Goal: Find specific page/section: Find specific page/section

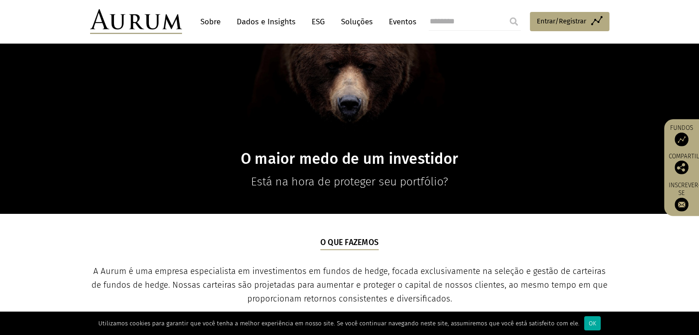
scroll to position [132, 0]
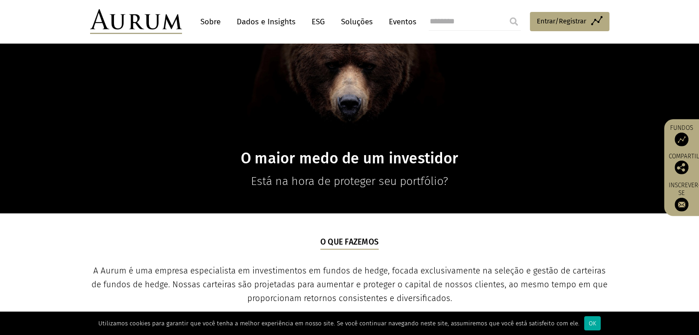
click at [564, 106] on div "O maior medo de um investidor Está na hora de proteger seu portfólio?" at bounding box center [349, 70] width 537 height 240
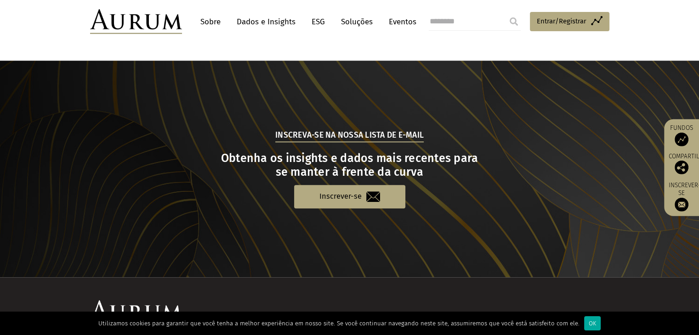
scroll to position [963, 0]
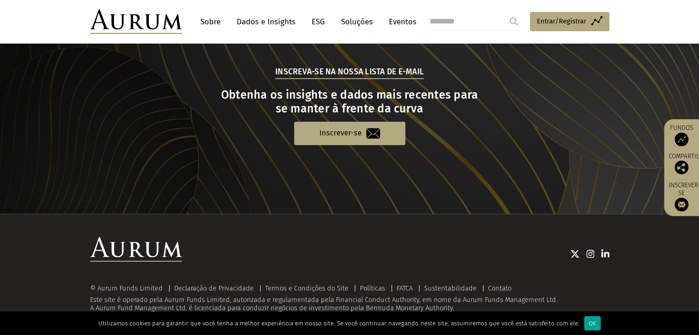
click at [584, 318] on div "OK" at bounding box center [592, 323] width 17 height 14
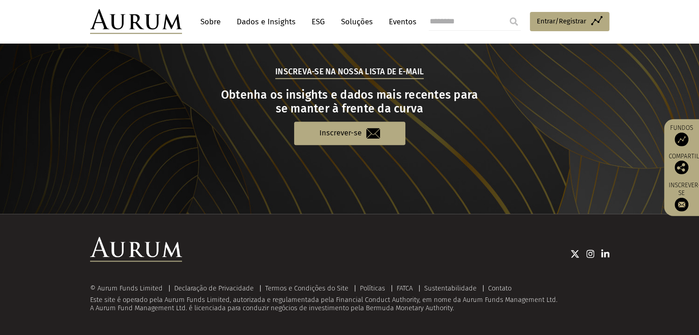
click at [682, 136] on img at bounding box center [681, 140] width 14 height 14
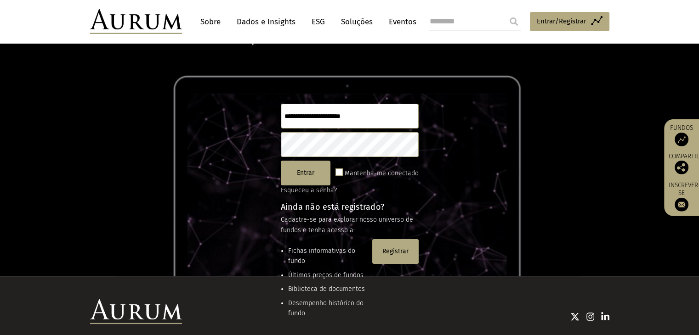
scroll to position [58, 0]
